Goal: Contribute content: Add original content to the website for others to see

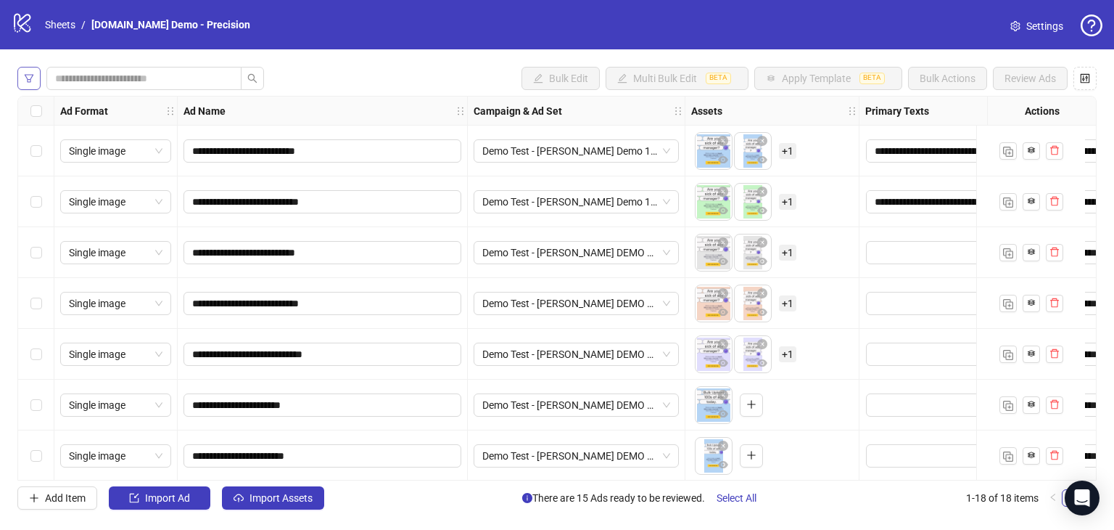
click at [38, 75] on button "button" at bounding box center [28, 78] width 23 height 23
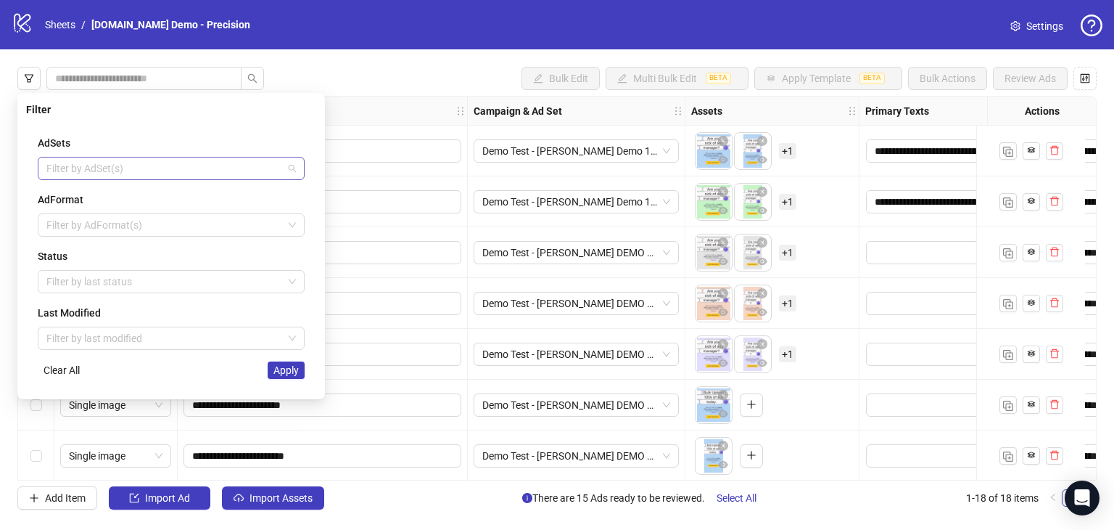
click at [98, 172] on div at bounding box center [164, 168] width 246 height 20
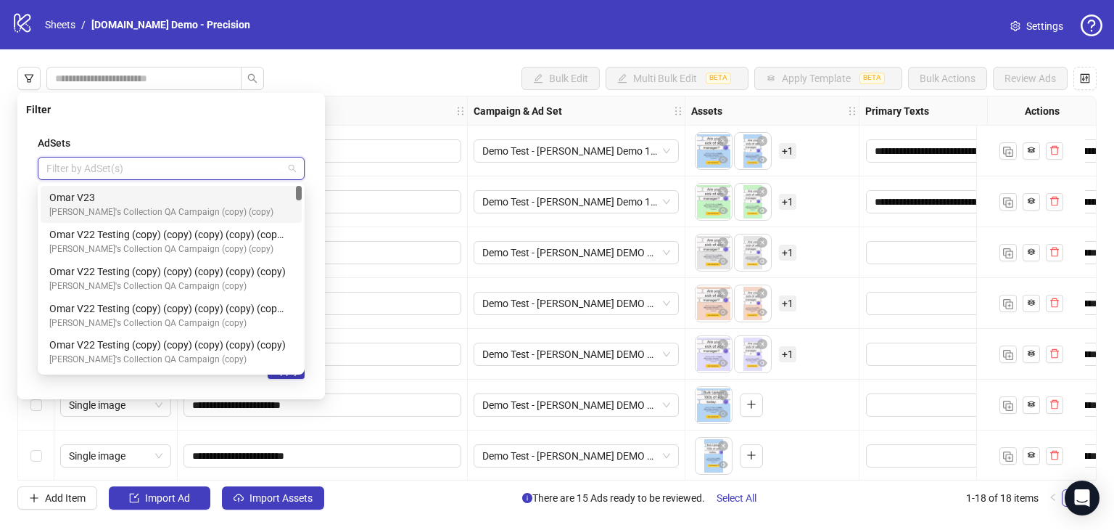
click at [98, 172] on div at bounding box center [164, 168] width 246 height 20
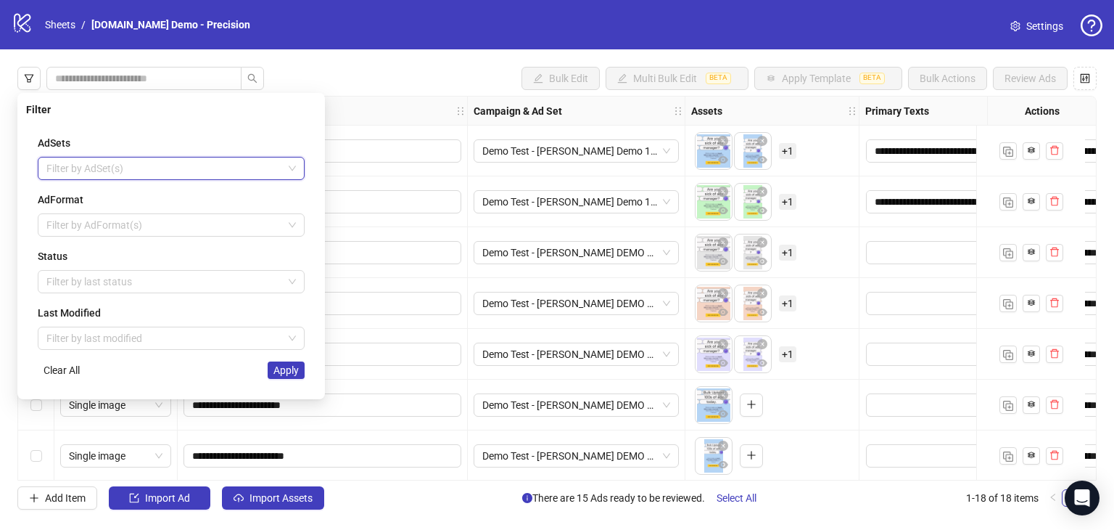
click at [124, 163] on div at bounding box center [164, 168] width 246 height 20
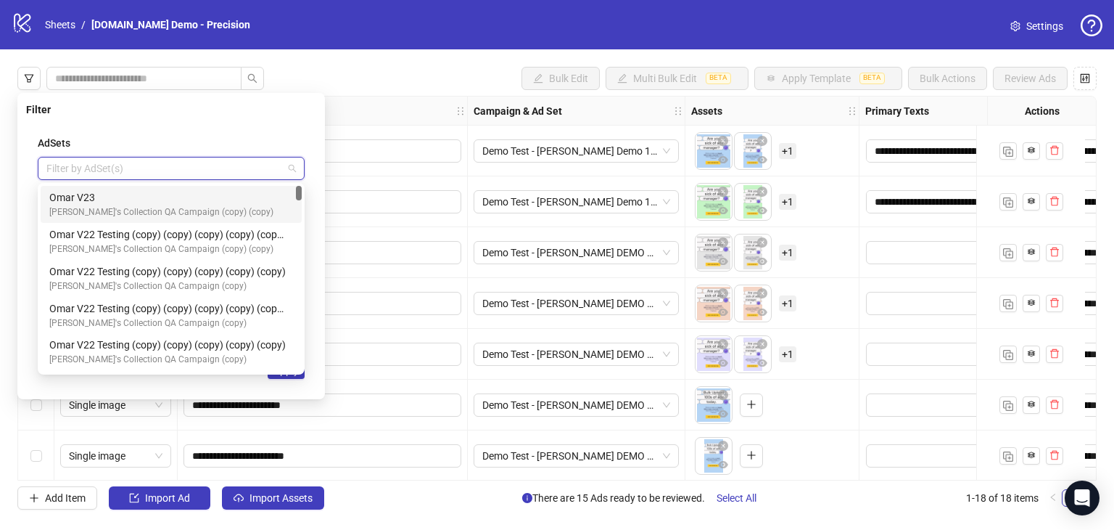
click at [124, 163] on div at bounding box center [164, 168] width 246 height 20
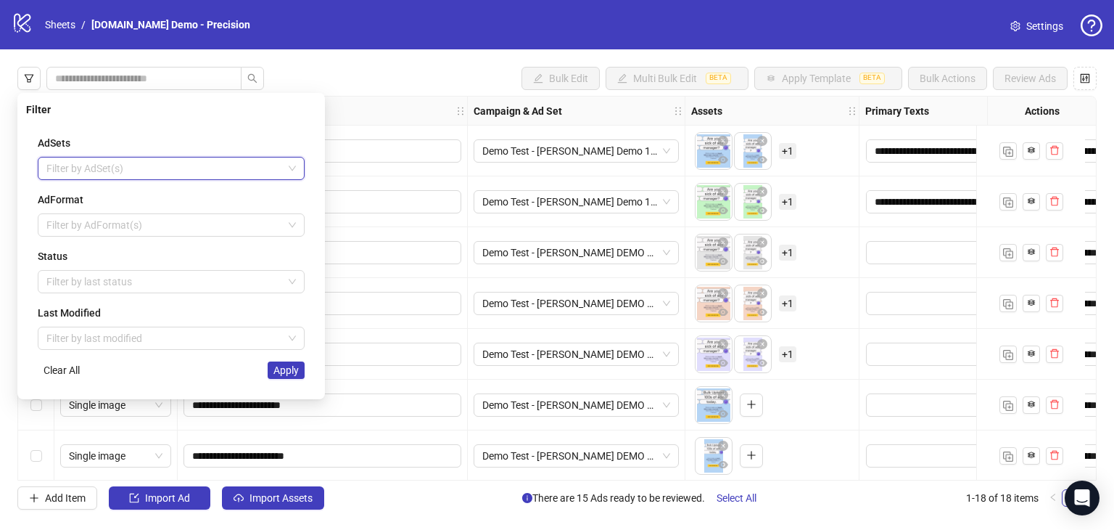
click at [352, 94] on div "**********" at bounding box center [557, 287] width 1114 height 477
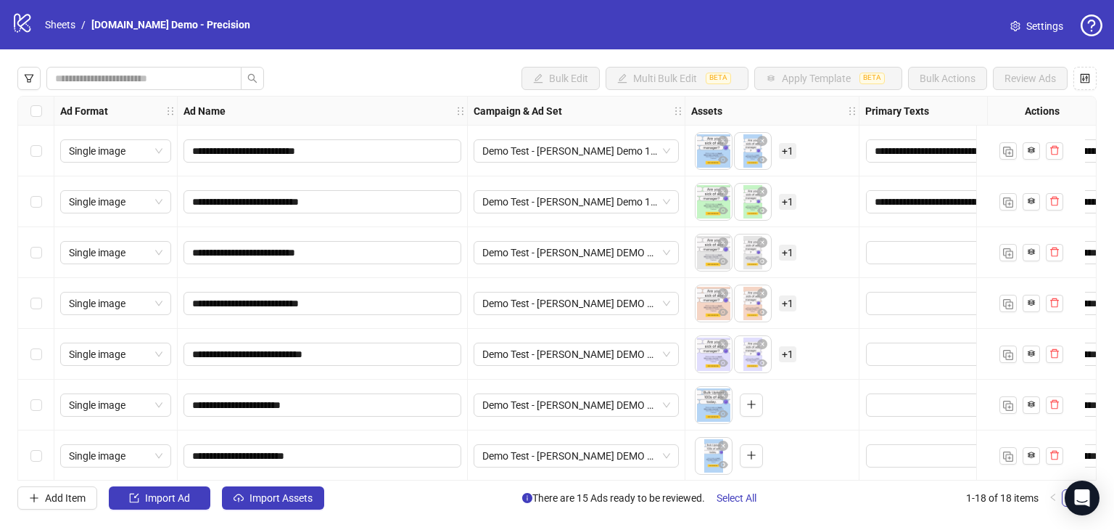
click at [620, 163] on div "Demo Test - [PERSON_NAME] Demo 14 NEW" at bounding box center [577, 151] width 218 height 51
click at [600, 149] on span "Demo Test - [PERSON_NAME] Demo 14 NEW" at bounding box center [576, 151] width 188 height 22
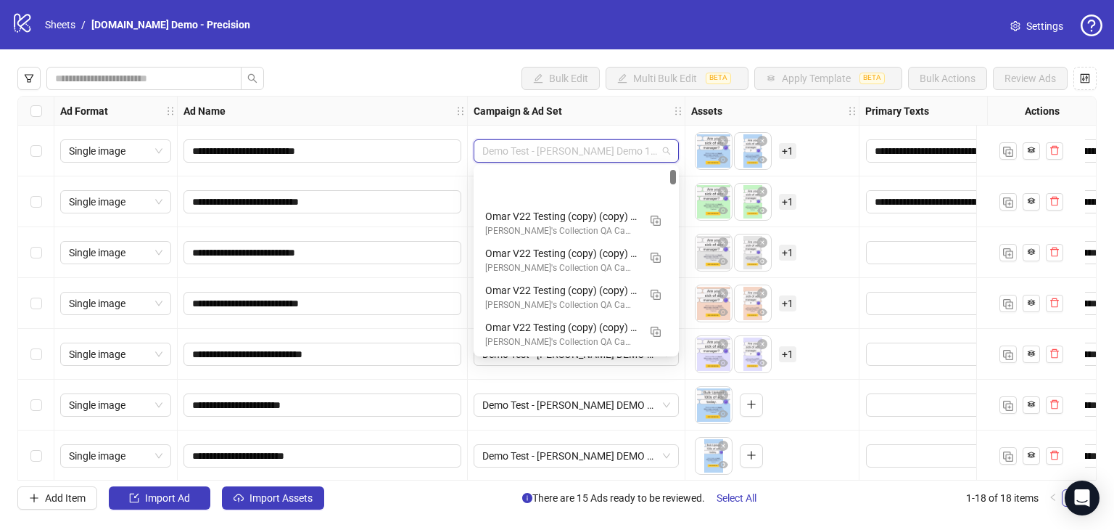
scroll to position [73, 0]
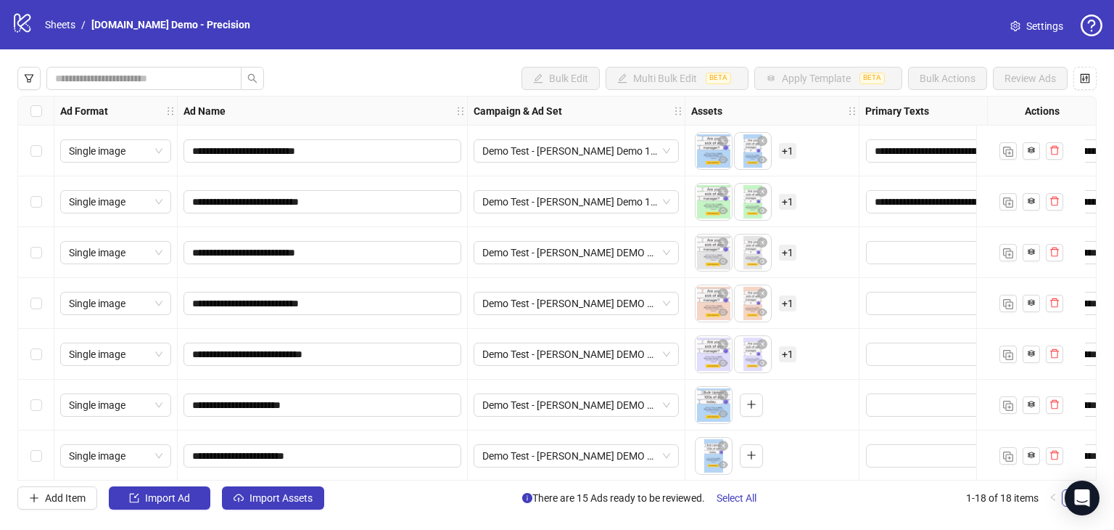
click at [396, 80] on div "Bulk Edit Multi Bulk Edit BETA Apply Template BETA Bulk Actions Review Ads" at bounding box center [557, 78] width 1080 height 23
click at [27, 78] on icon "filter" at bounding box center [29, 78] width 10 height 10
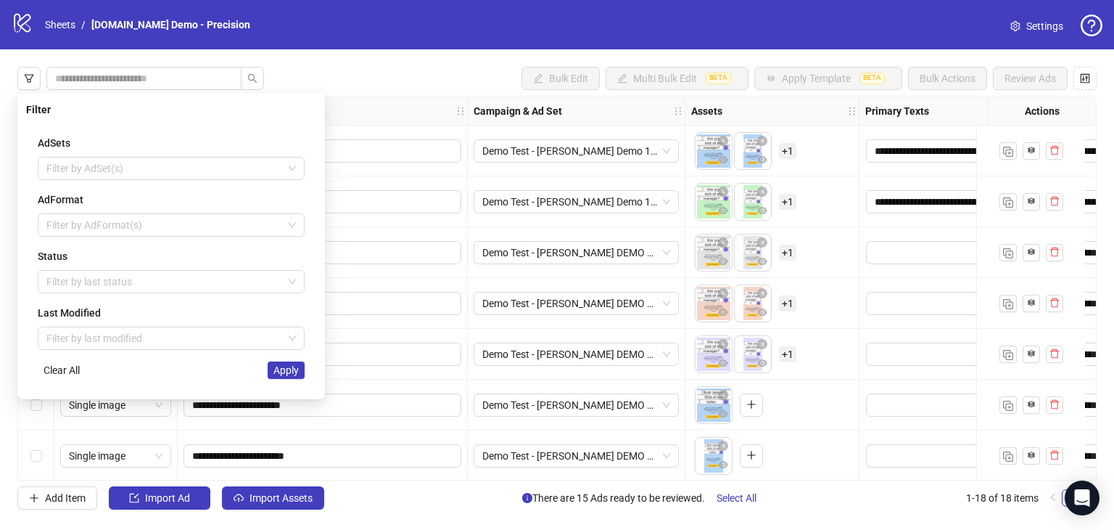
click at [323, 67] on div "Bulk Edit Multi Bulk Edit BETA Apply Template BETA Bulk Actions Review Ads" at bounding box center [557, 78] width 1080 height 23
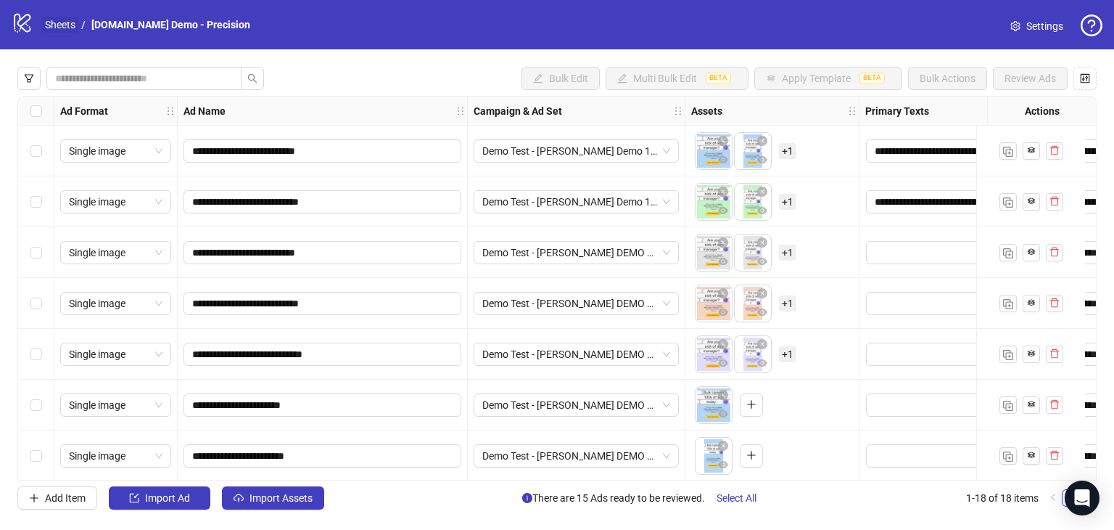
click at [52, 26] on link "Sheets" at bounding box center [60, 25] width 36 height 16
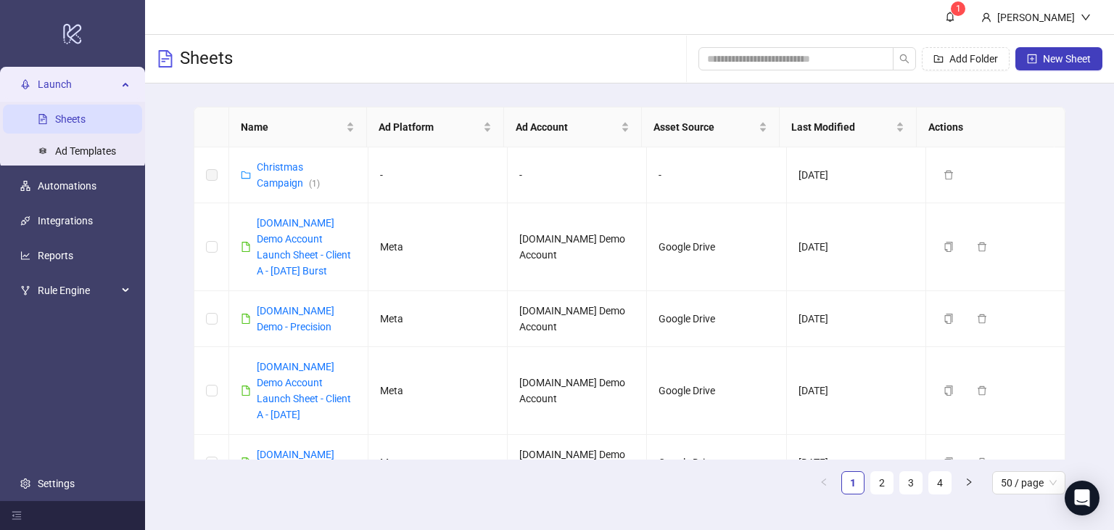
click at [124, 76] on div "Launch" at bounding box center [72, 84] width 139 height 29
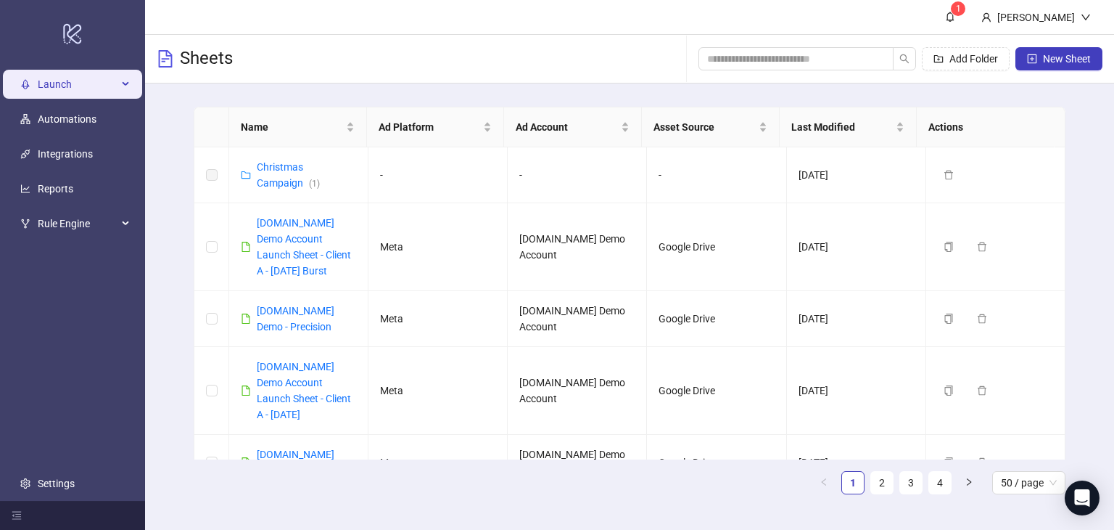
click at [124, 78] on div "Launch" at bounding box center [72, 84] width 139 height 29
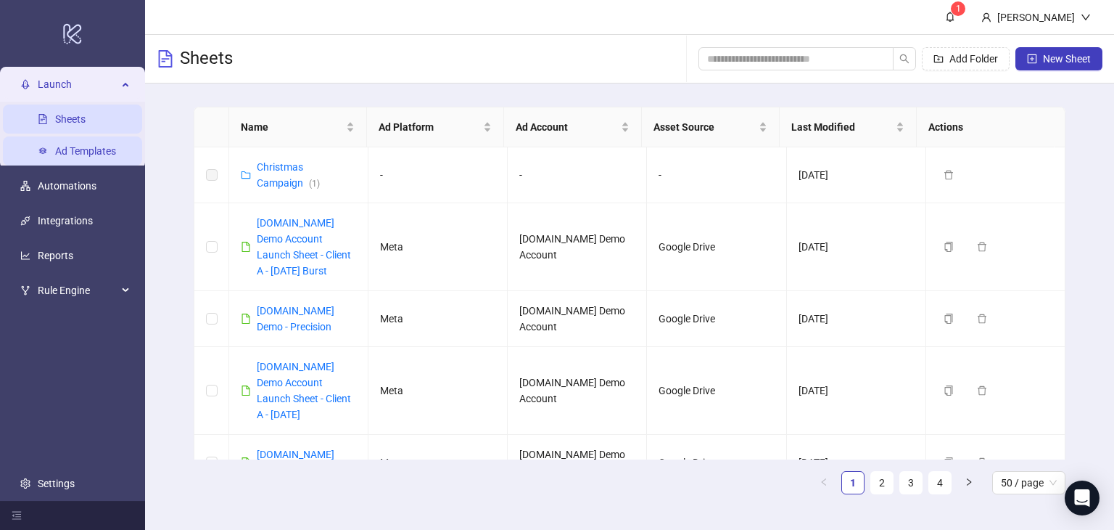
click at [55, 147] on link "Ad Templates" at bounding box center [85, 151] width 61 height 12
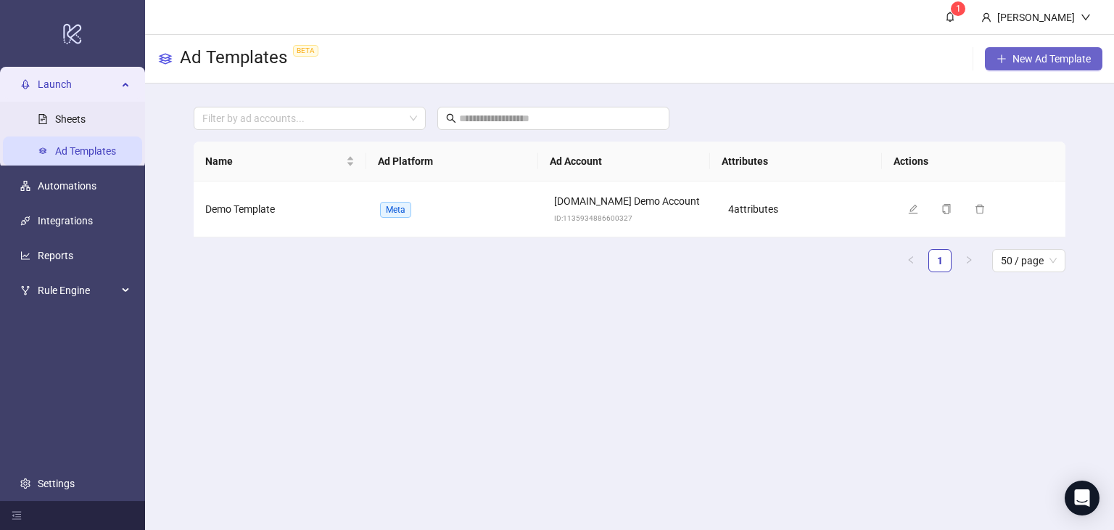
click at [1016, 59] on span "New Ad Template" at bounding box center [1052, 59] width 78 height 12
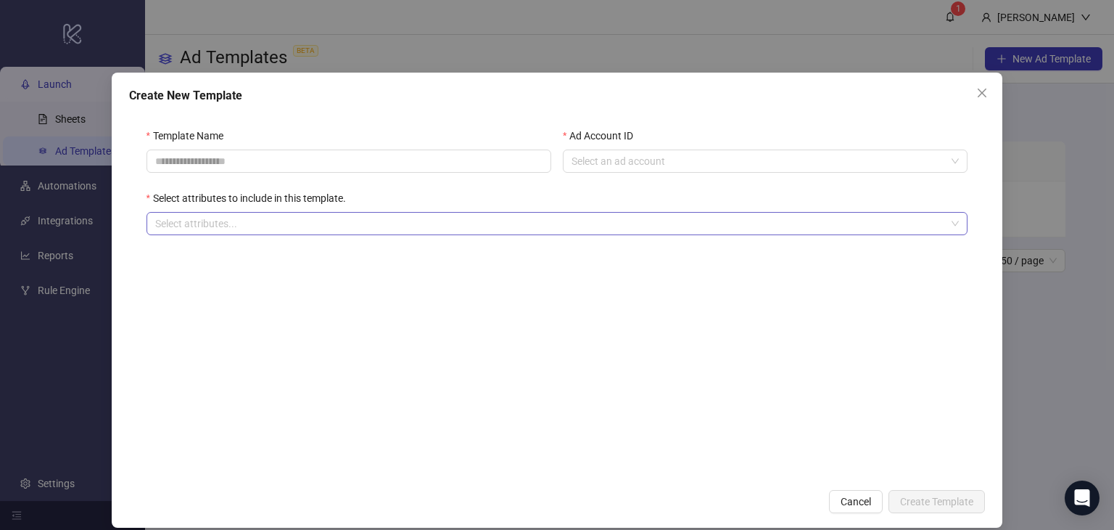
click at [380, 221] on div at bounding box center [549, 223] width 801 height 20
click at [977, 93] on icon "close" at bounding box center [983, 93] width 12 height 12
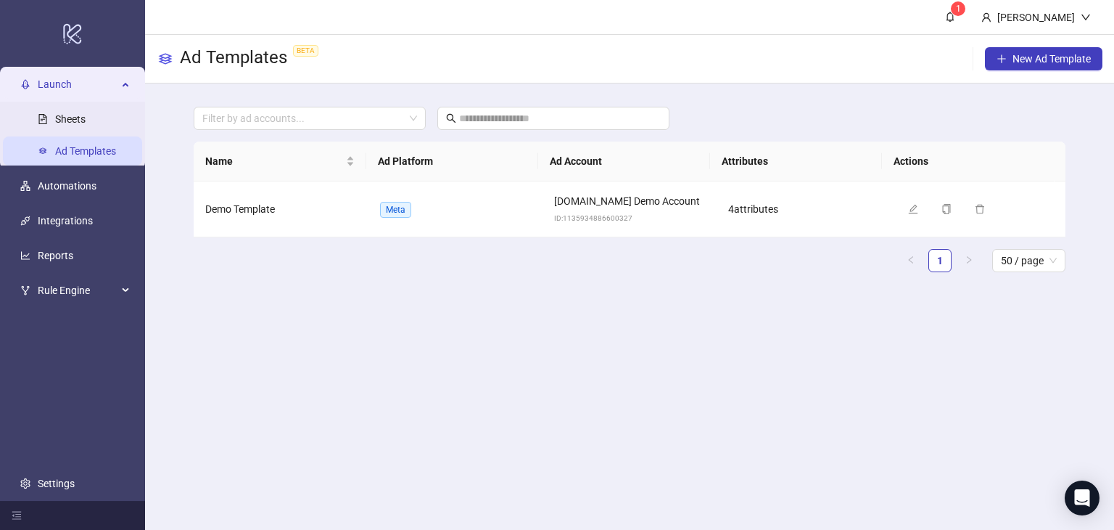
click at [58, 80] on span "Launch" at bounding box center [78, 84] width 80 height 29
